Goal: Use online tool/utility: Utilize a website feature to perform a specific function

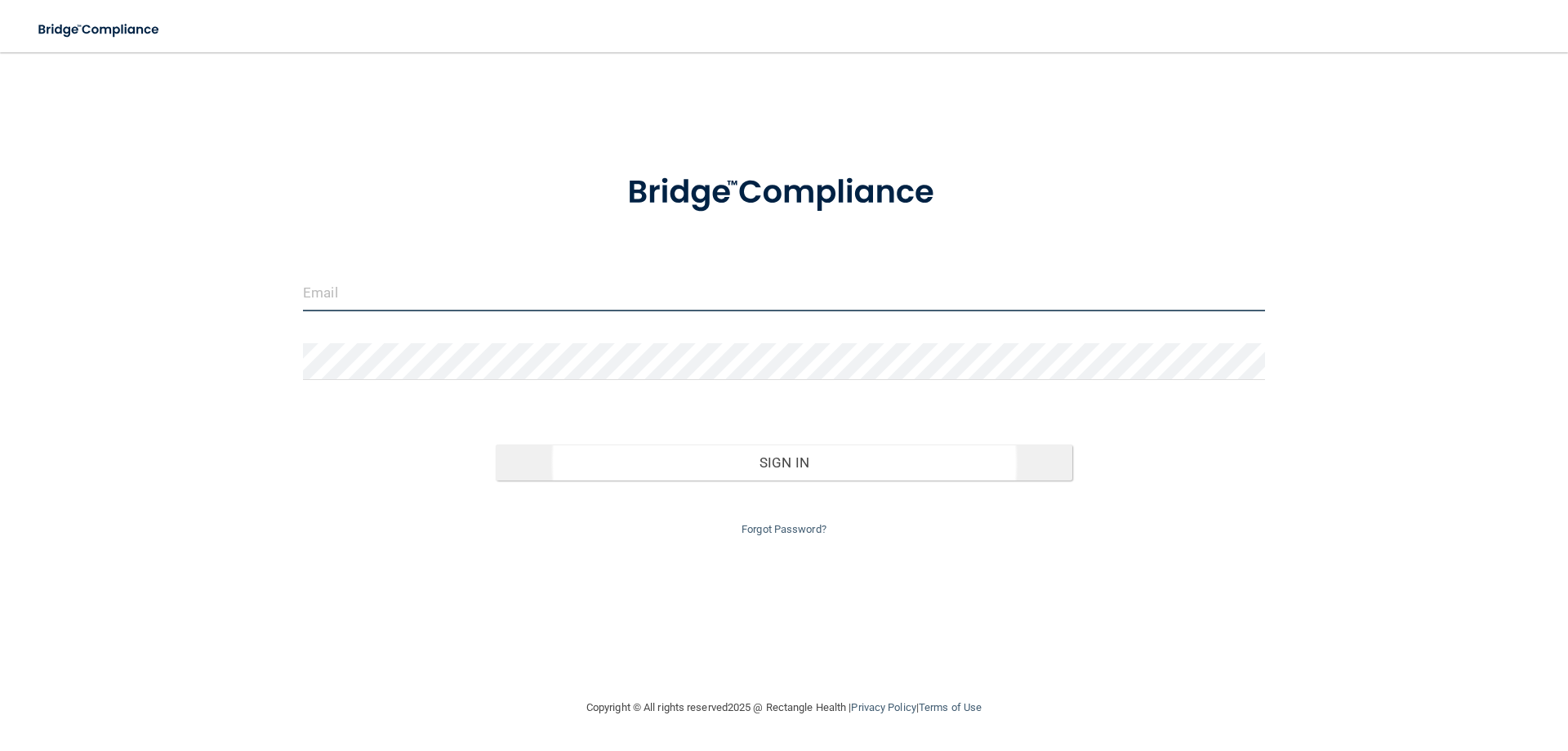
type input "[EMAIL_ADDRESS][DOMAIN_NAME]"
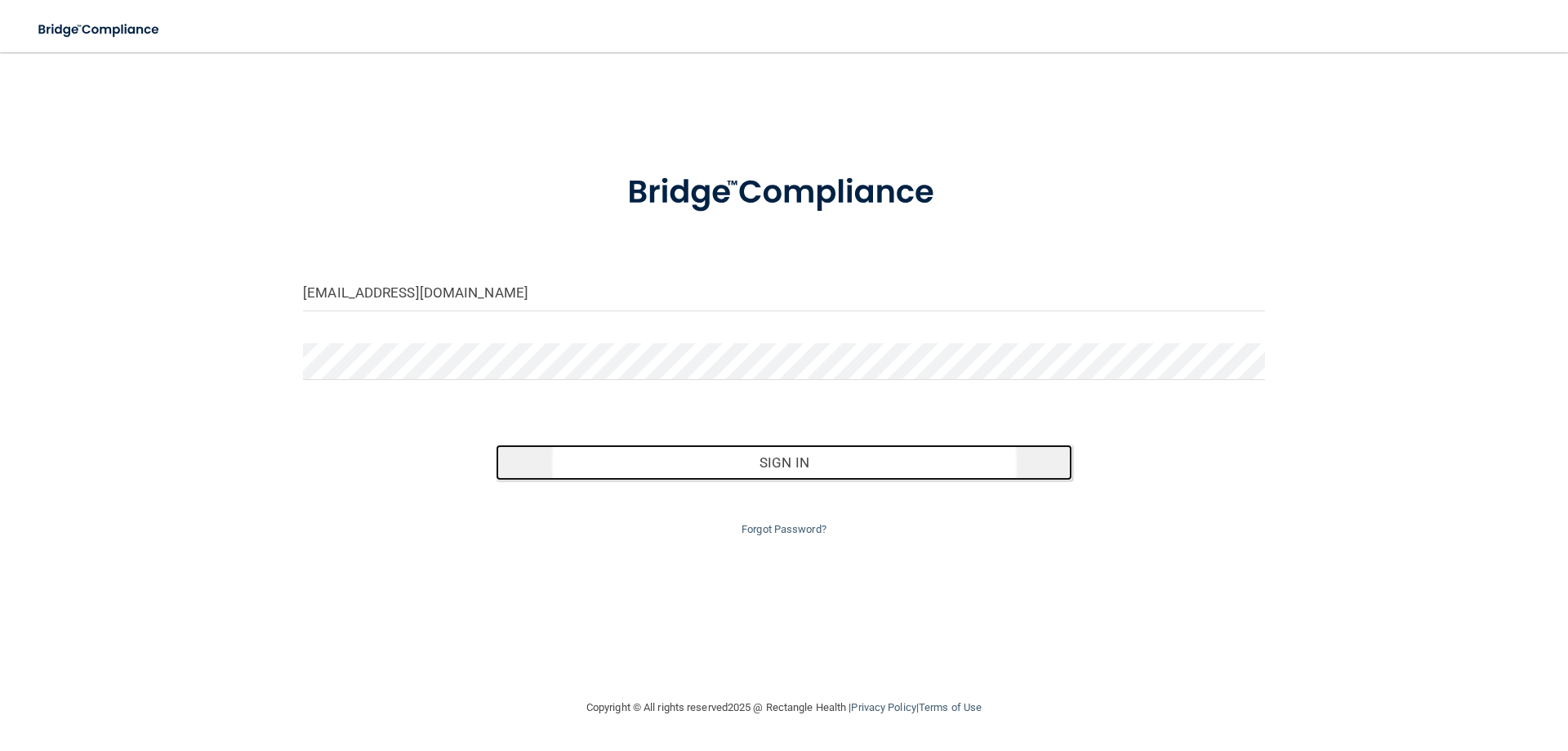
click at [822, 469] on button "Sign In" at bounding box center [784, 463] width 578 height 36
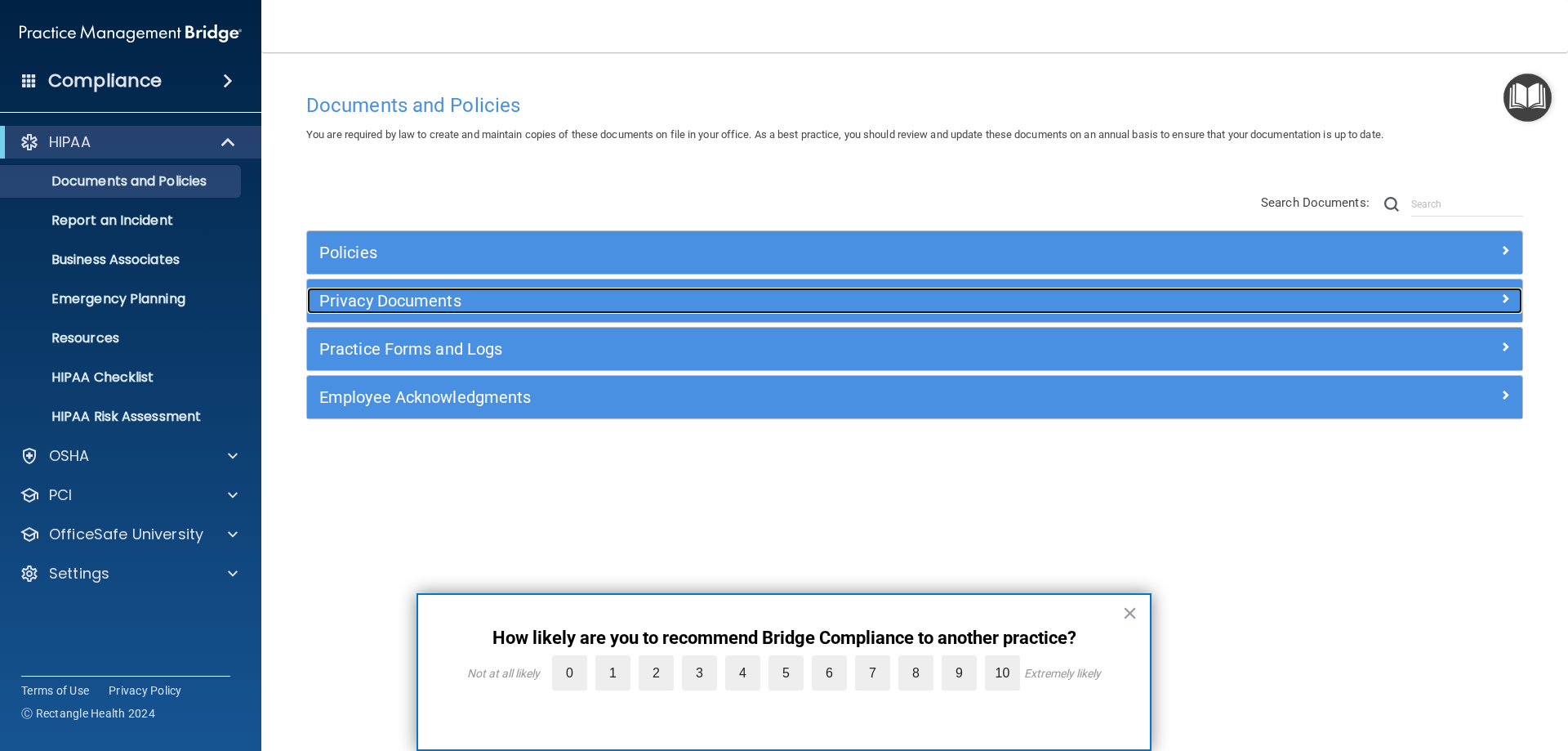
click at [378, 303] on h5 "Privacy Documents" at bounding box center [763, 300] width 887 height 18
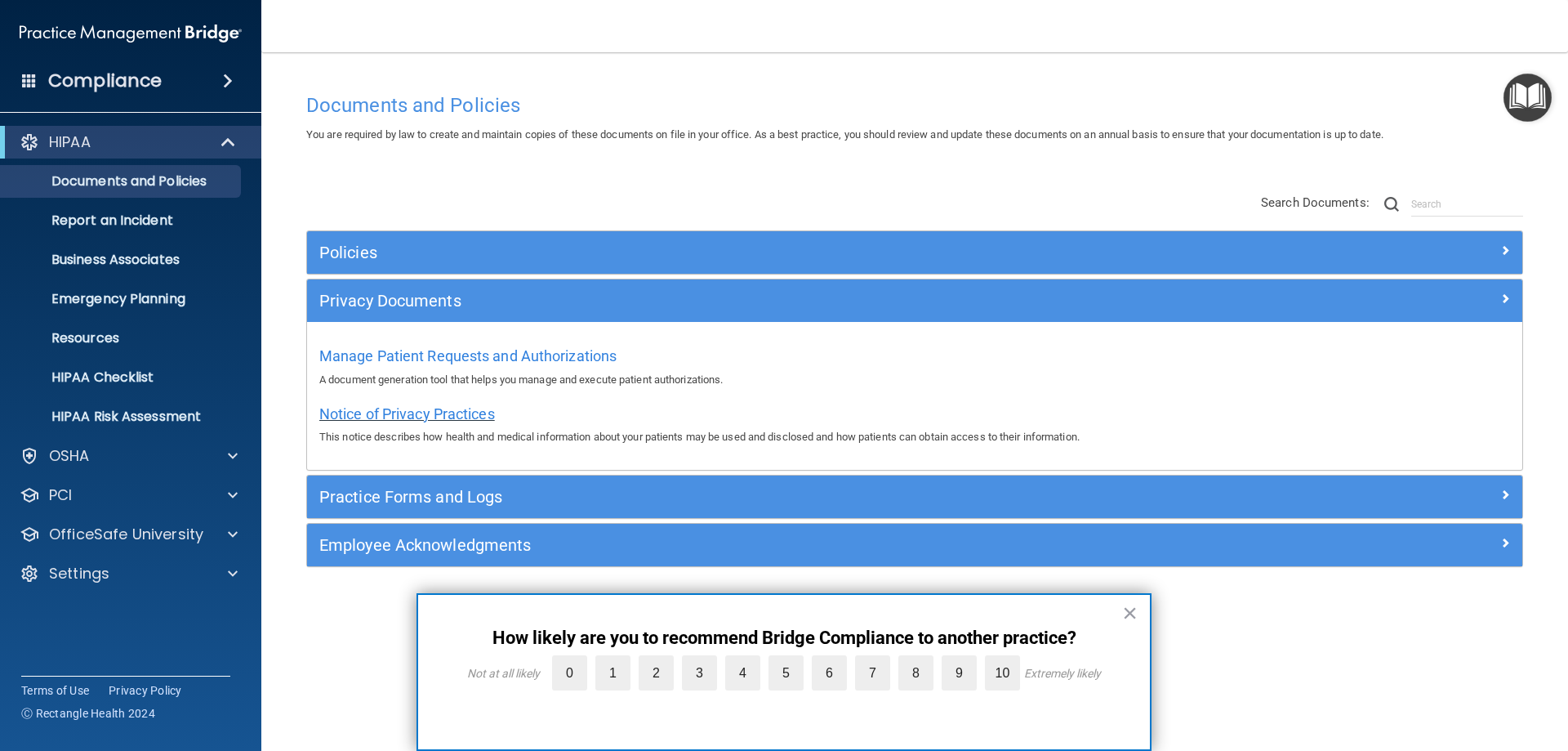
click at [374, 407] on span "Notice of Privacy Practices" at bounding box center [407, 414] width 176 height 17
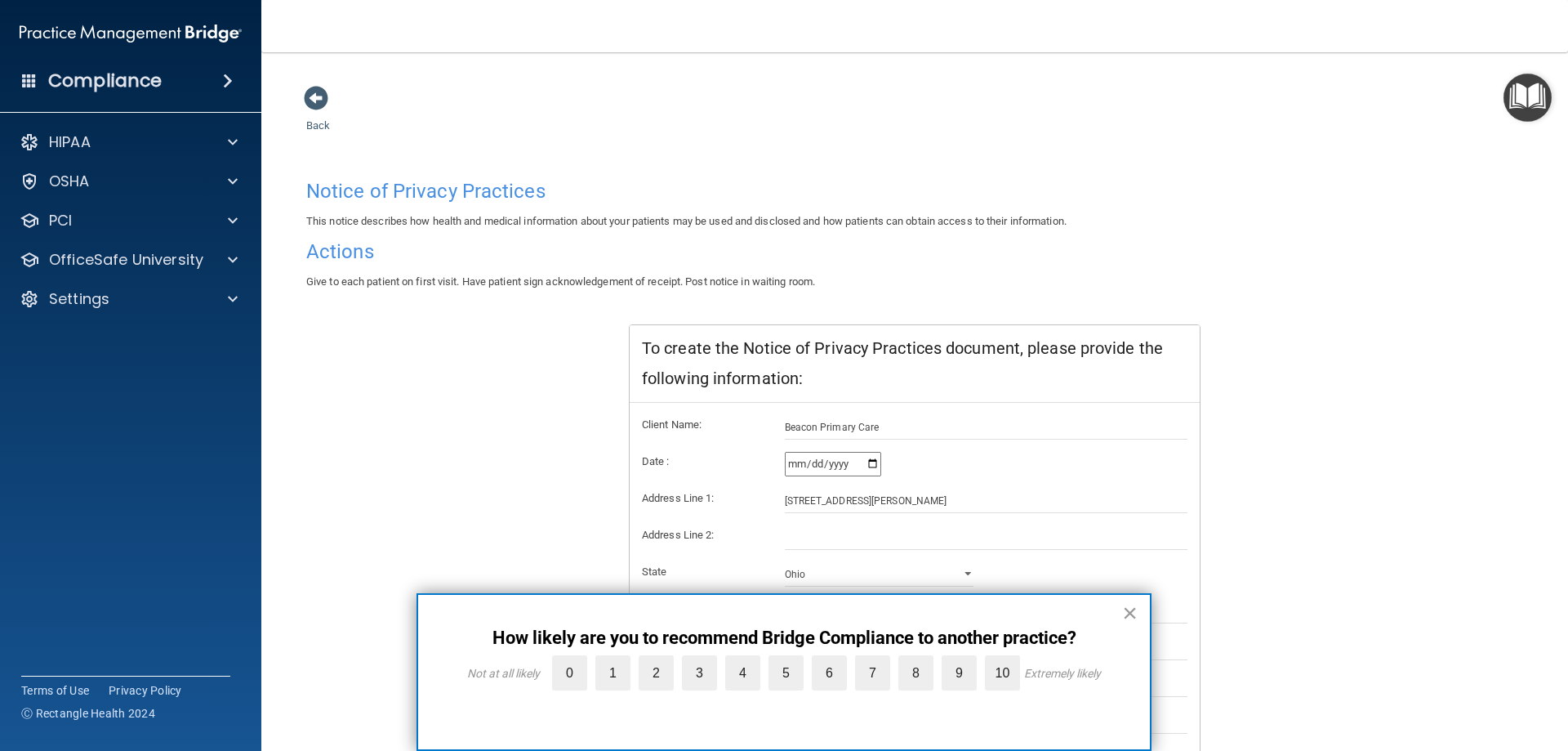
click at [1125, 607] on button "×" at bounding box center [1129, 612] width 15 height 26
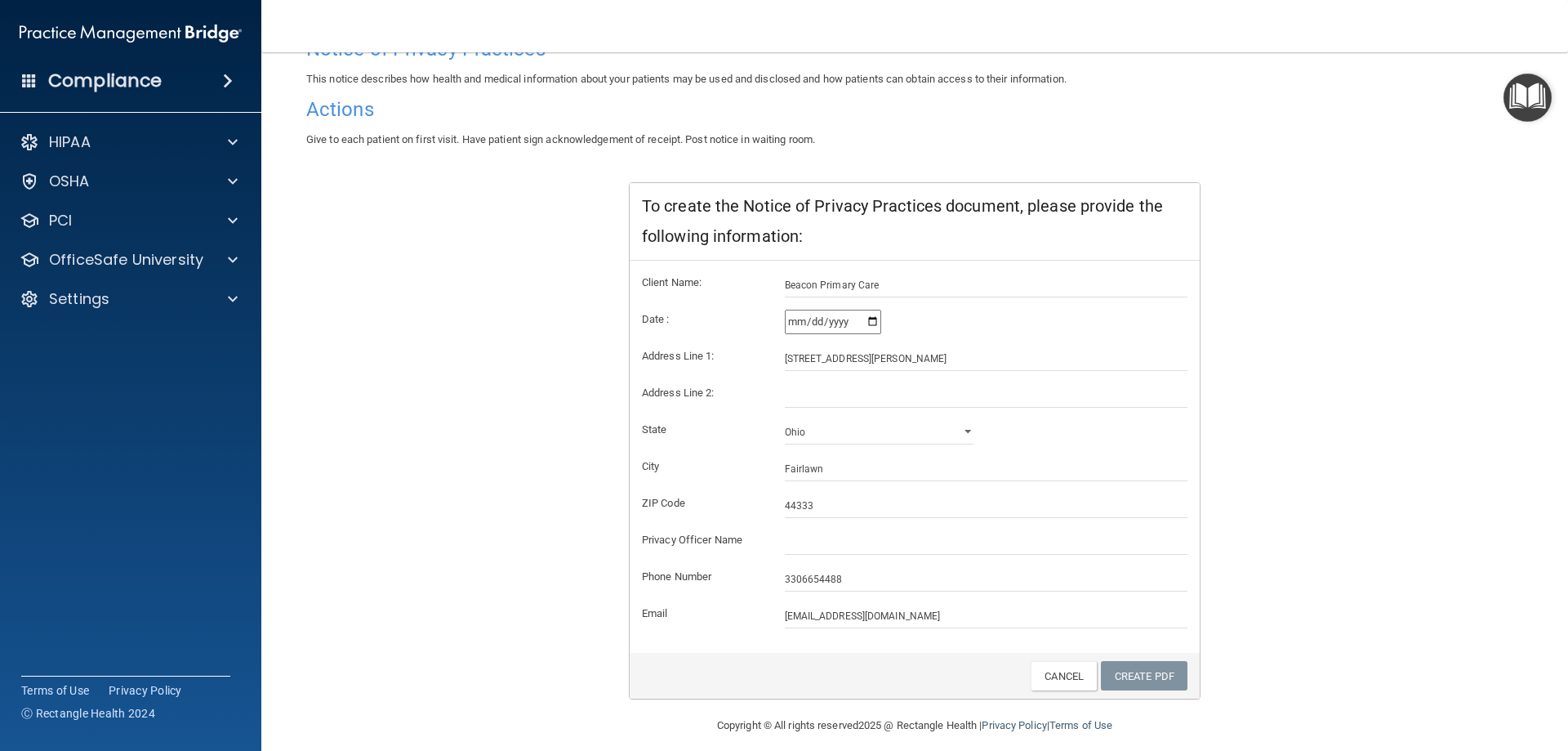
scroll to position [156, 0]
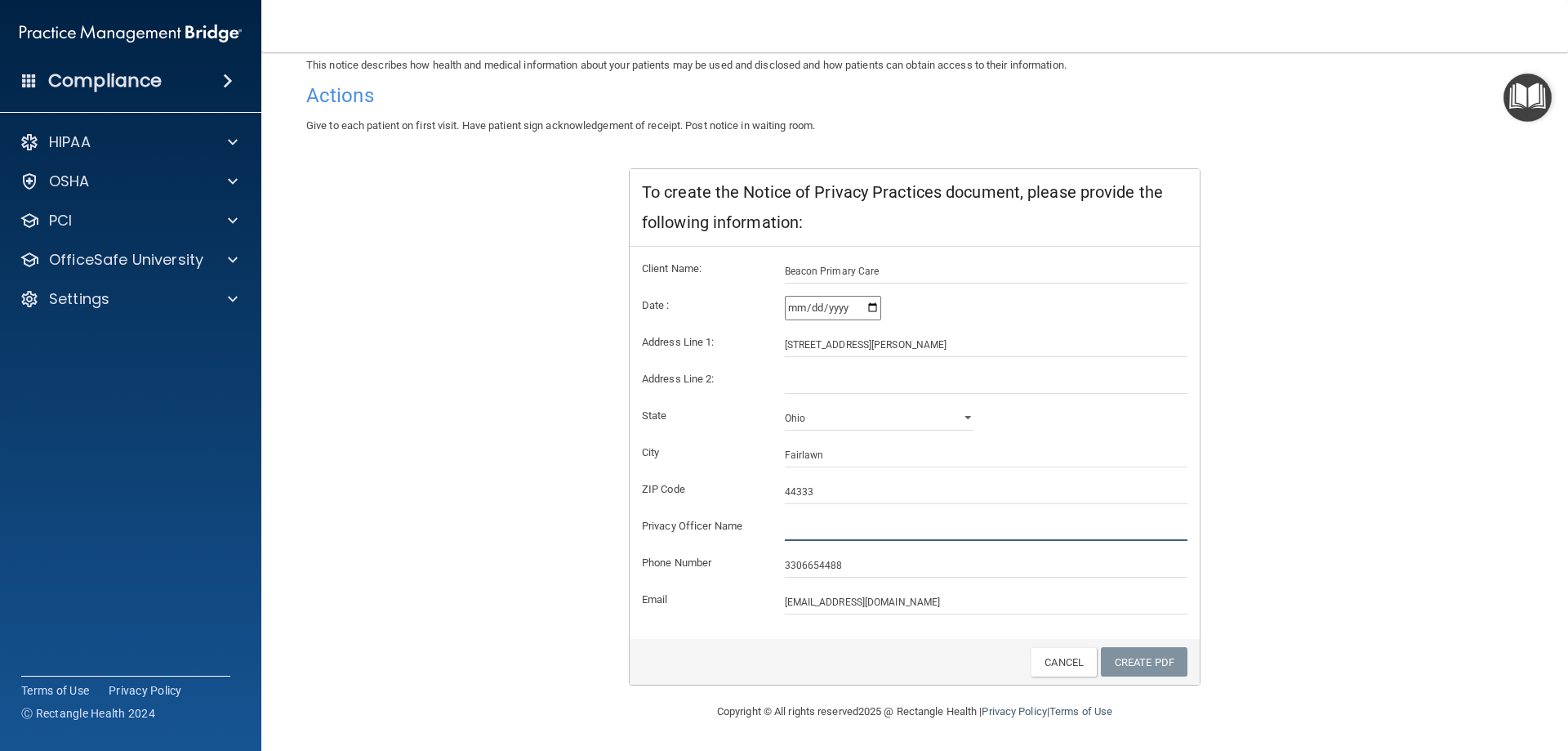
click at [796, 526] on input "text" at bounding box center [986, 528] width 404 height 24
type input "[PERSON_NAME], MD"
click at [1162, 661] on link "Create PDF" at bounding box center [1144, 661] width 86 height 30
